Goal: Task Accomplishment & Management: Complete application form

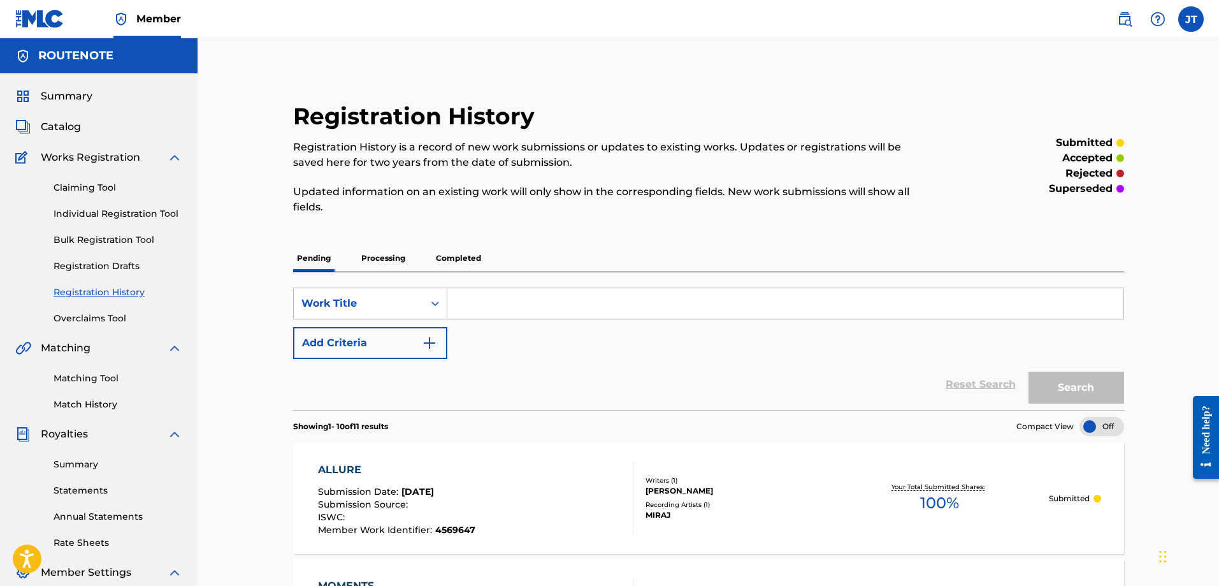
click at [94, 242] on link "Bulk Registration Tool" at bounding box center [118, 239] width 129 height 13
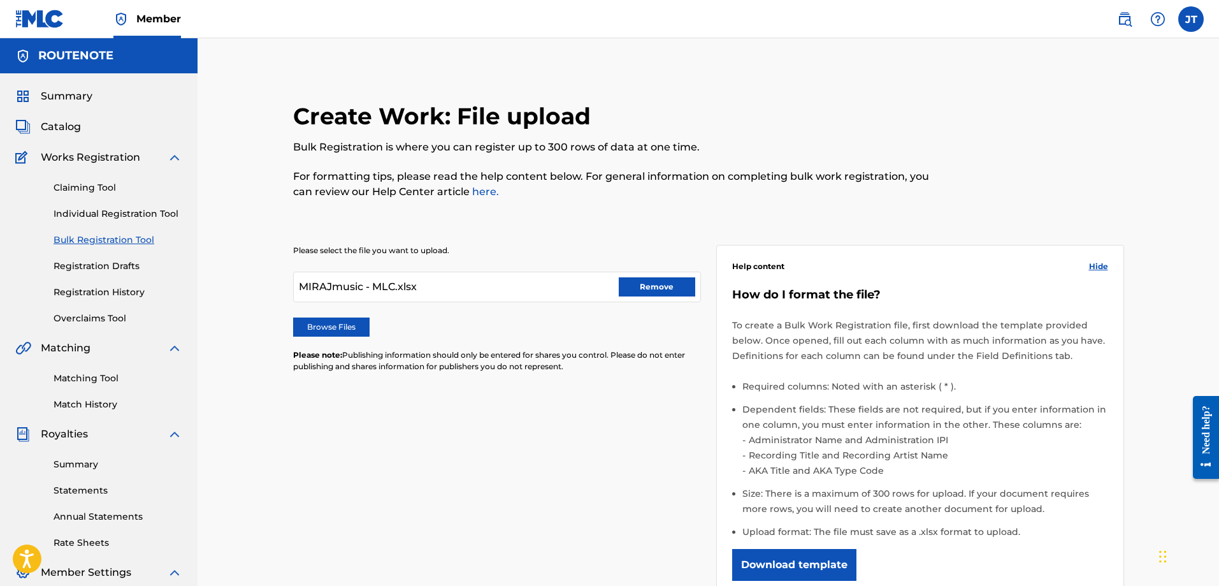
click at [324, 322] on label "Browse Files" at bounding box center [331, 326] width 76 height 19
click at [0, 0] on input "Browse Files" at bounding box center [0, 0] width 0 height 0
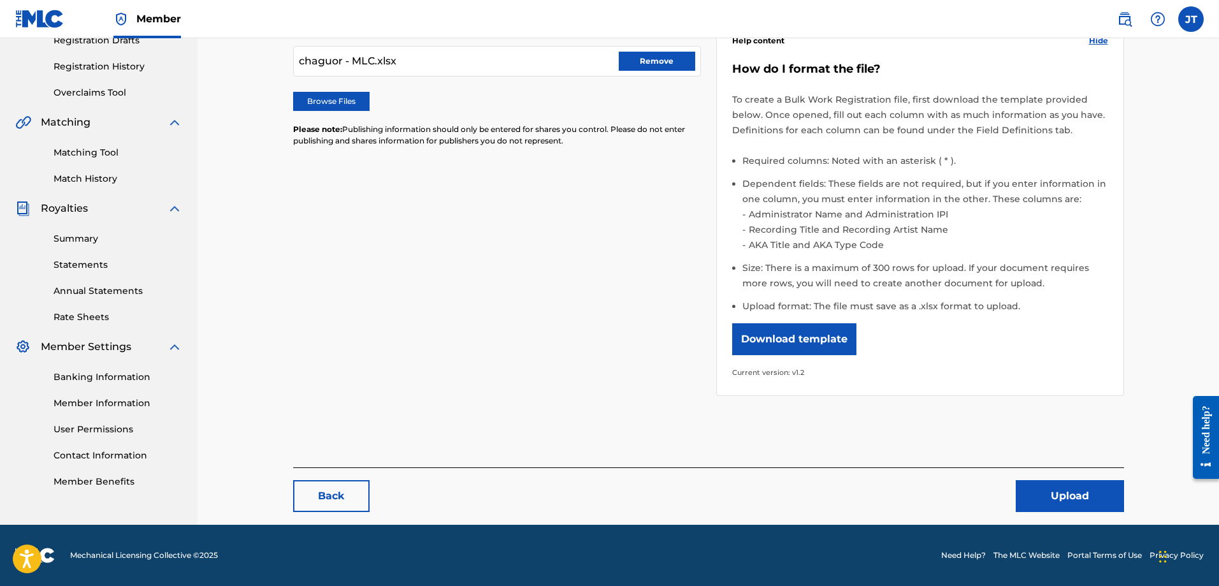
click at [1051, 503] on button "Upload" at bounding box center [1070, 496] width 108 height 32
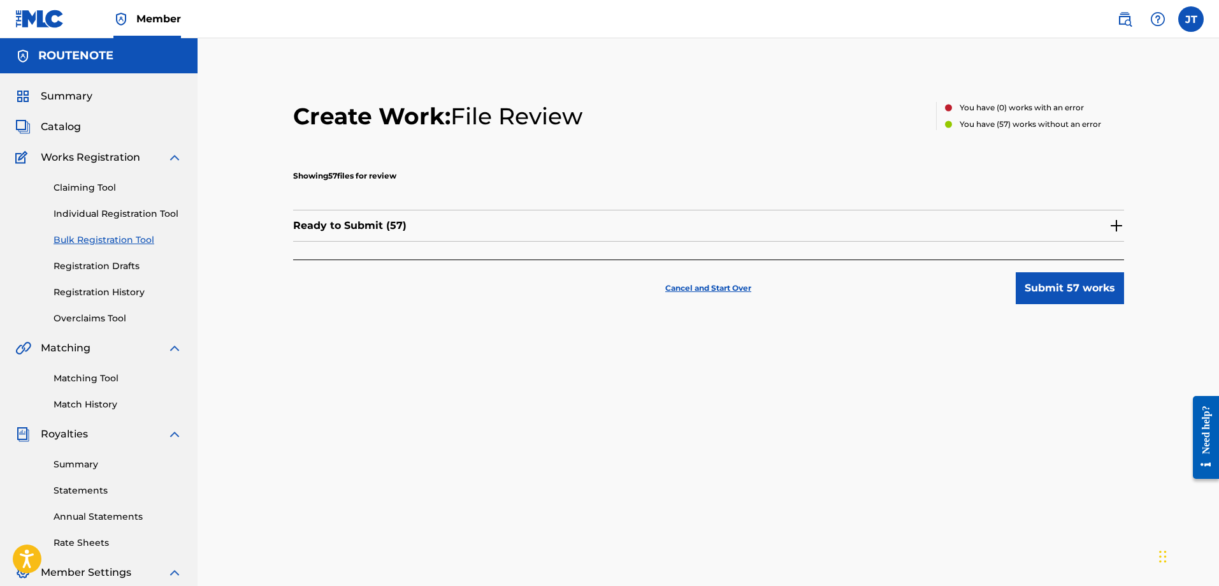
click at [1052, 288] on button "Submit 57 works" at bounding box center [1070, 288] width 108 height 32
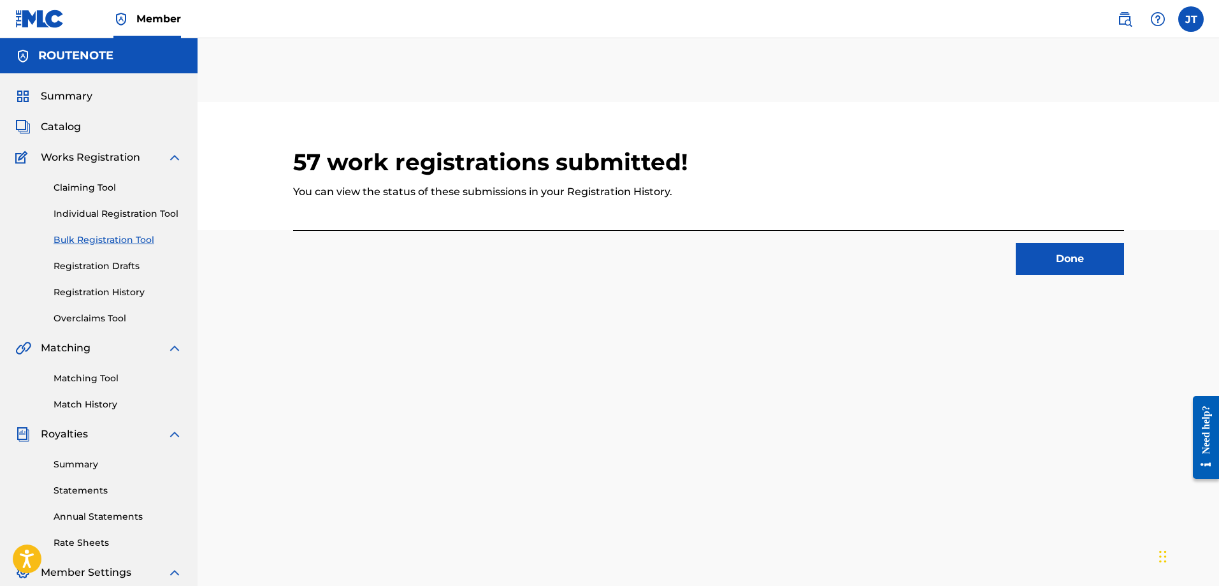
click at [1056, 255] on button "Done" at bounding box center [1070, 259] width 108 height 32
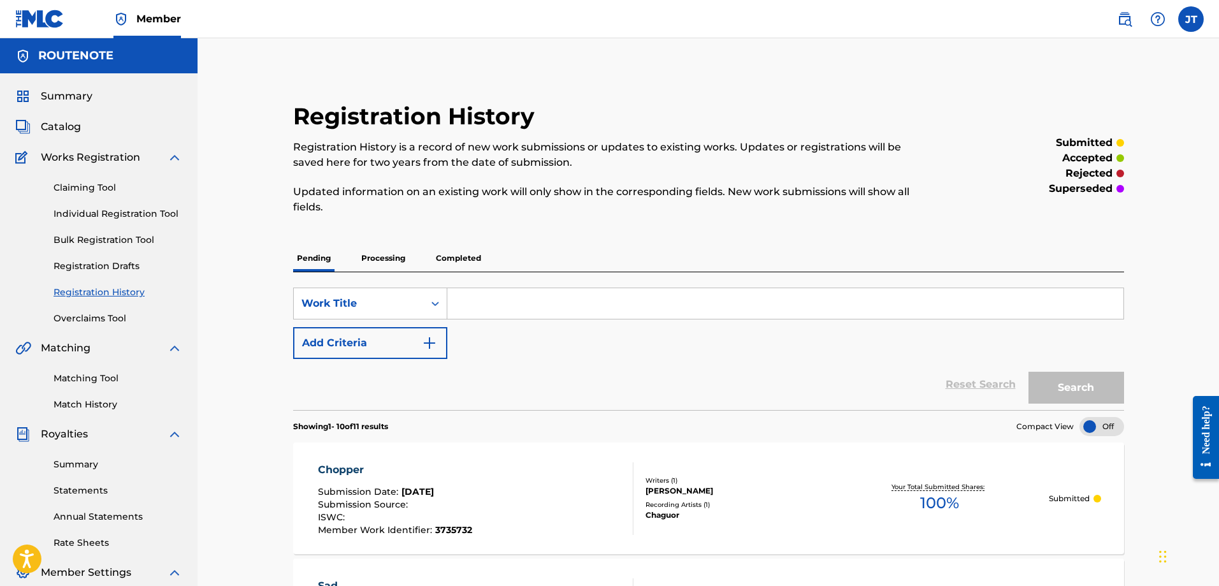
click at [67, 241] on link "Bulk Registration Tool" at bounding box center [118, 239] width 129 height 13
